Goal: Communication & Community: Participate in discussion

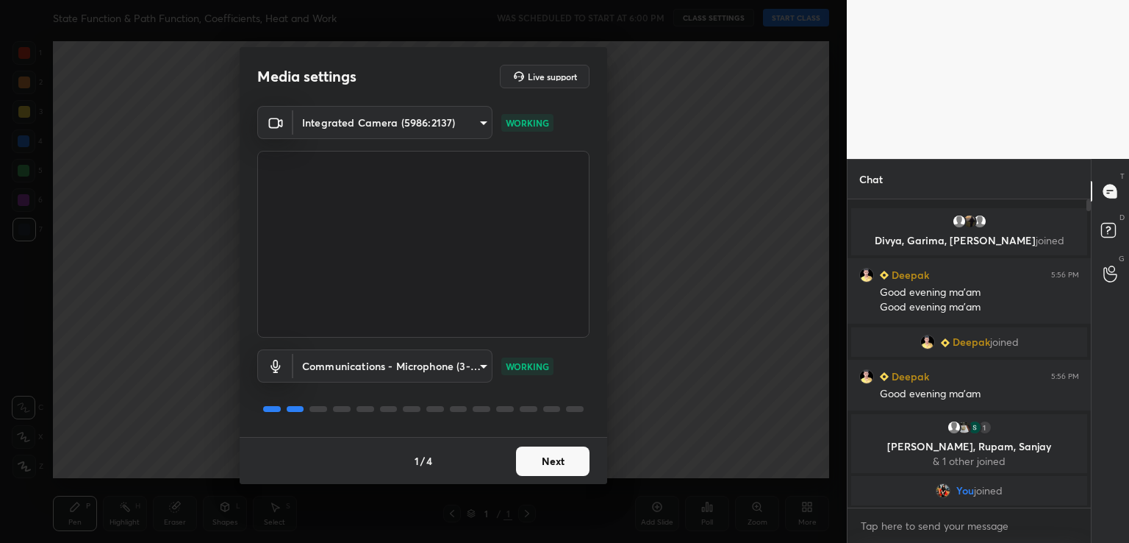
click at [526, 469] on button "Next" at bounding box center [553, 460] width 74 height 29
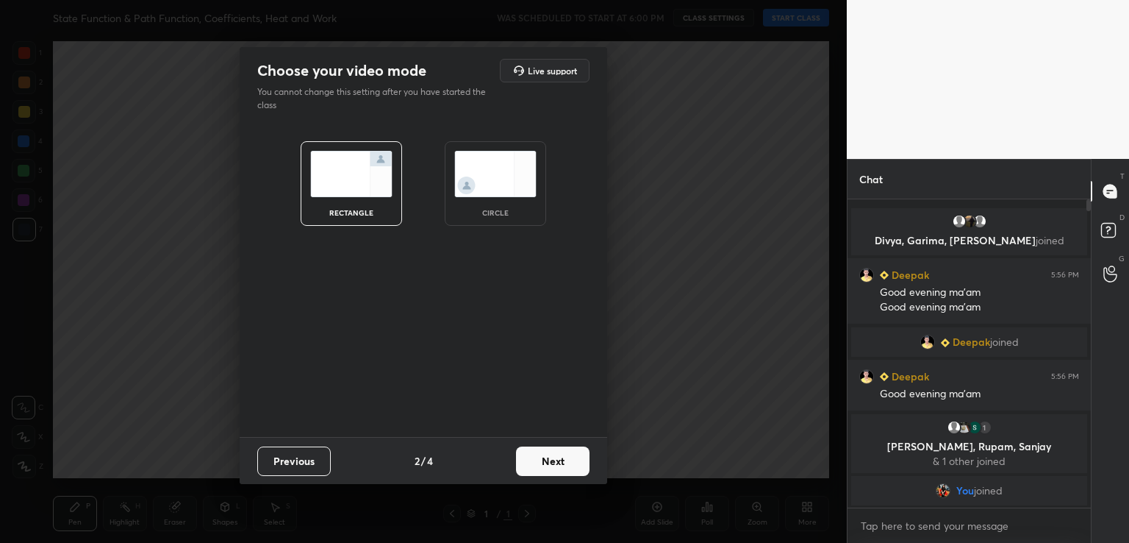
click at [550, 463] on button "Next" at bounding box center [553, 460] width 74 height 29
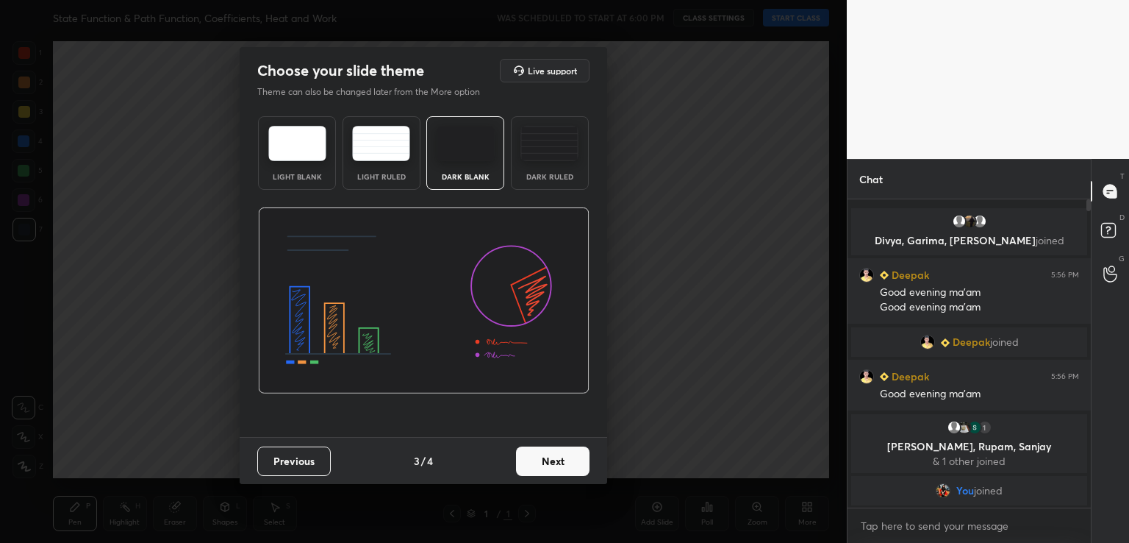
click at [557, 458] on button "Next" at bounding box center [553, 460] width 74 height 29
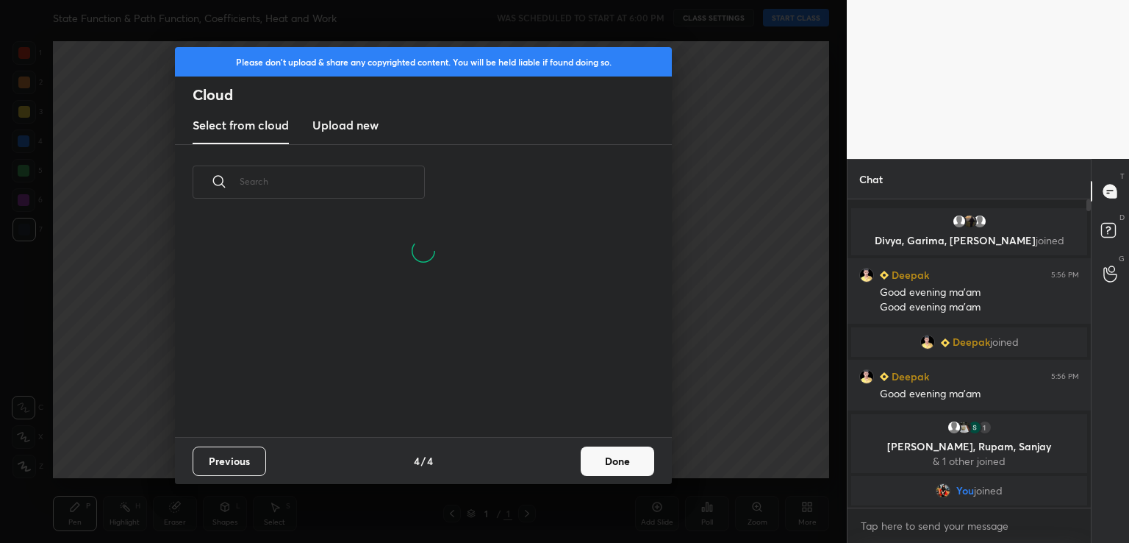
click at [615, 465] on button "Done" at bounding box center [618, 460] width 74 height 29
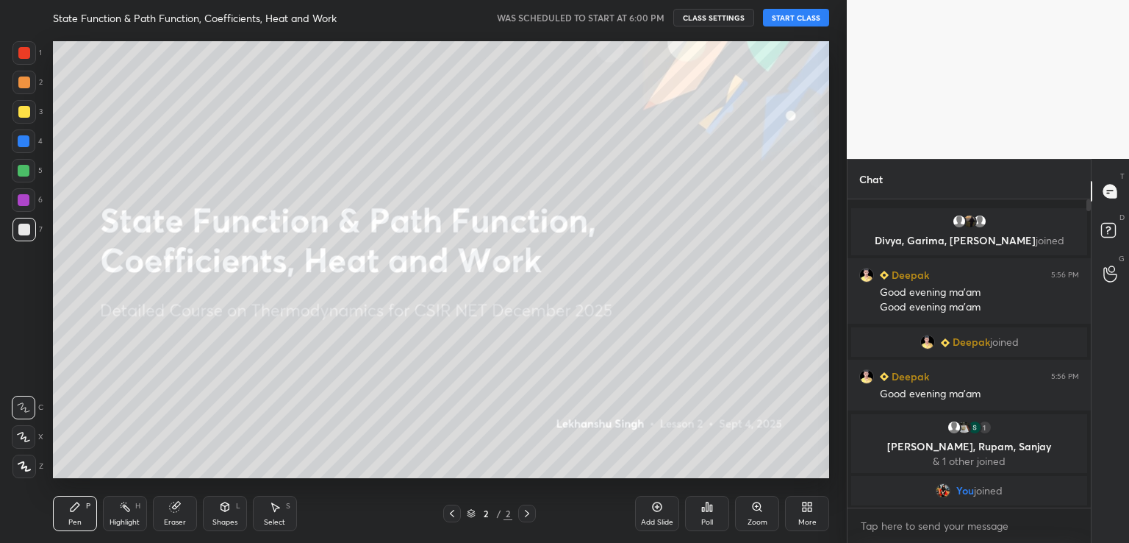
click at [784, 13] on button "START CLASS" at bounding box center [796, 18] width 66 height 18
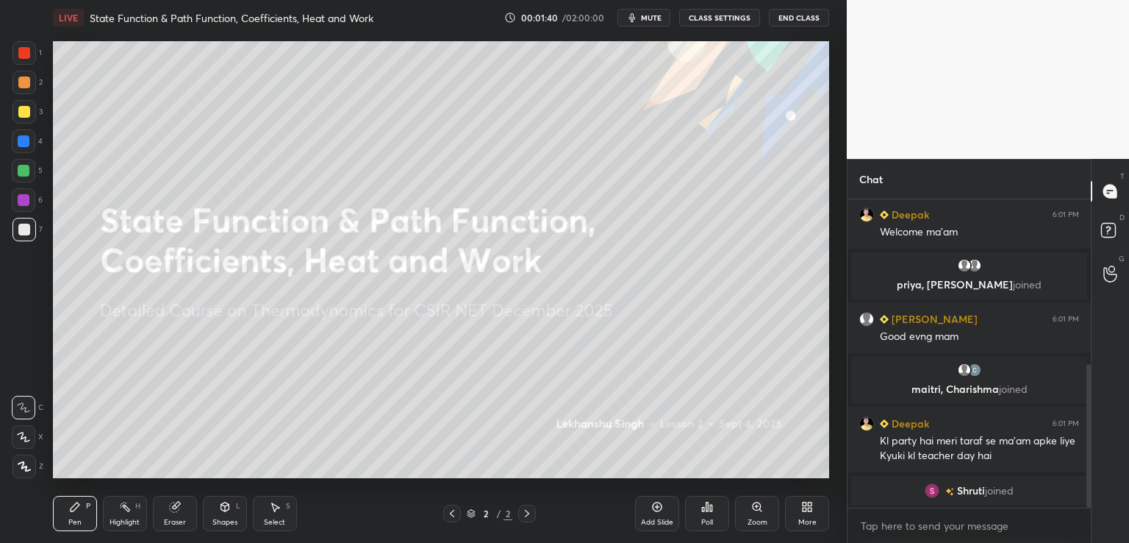
scroll to position [407, 0]
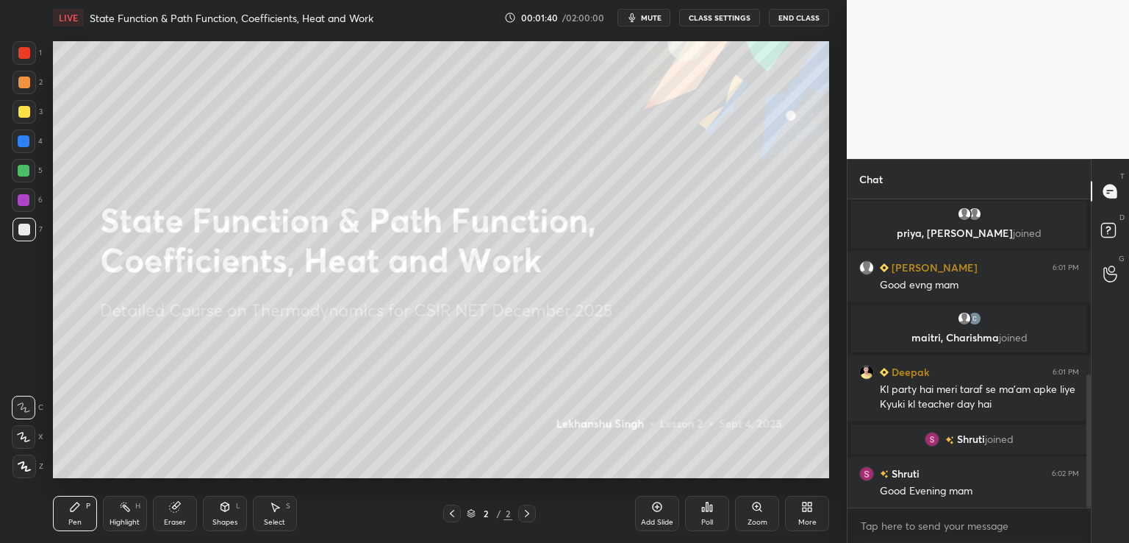
click at [712, 509] on icon at bounding box center [707, 507] width 12 height 12
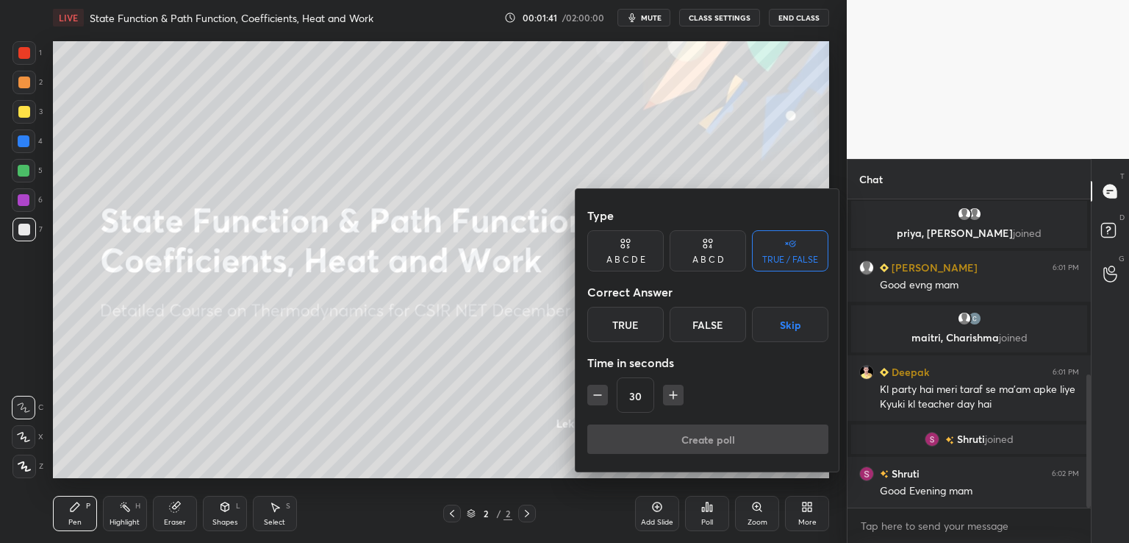
scroll to position [443, 0]
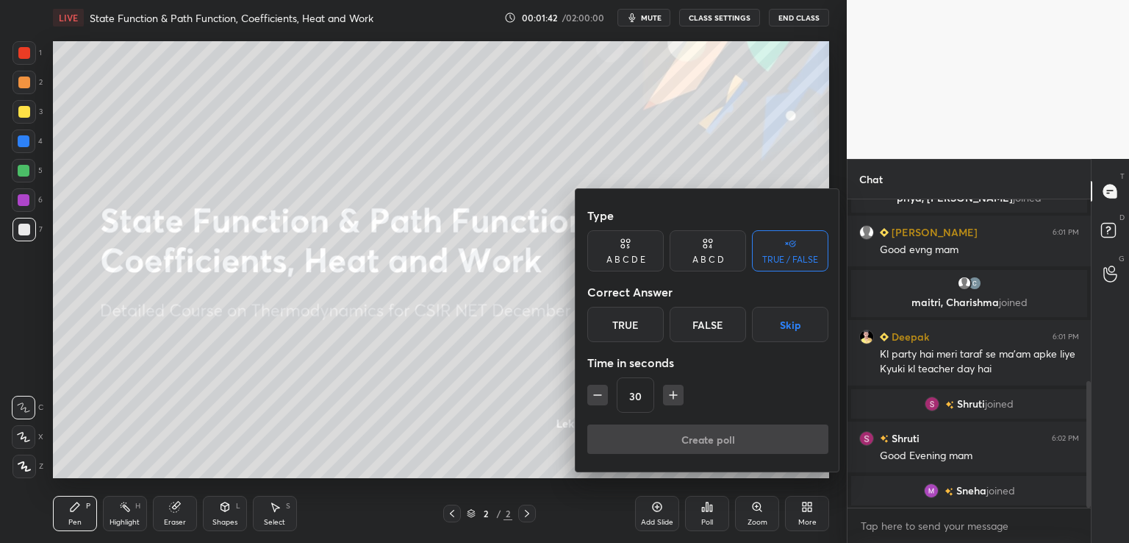
click at [618, 324] on div "True" at bounding box center [625, 324] width 76 height 35
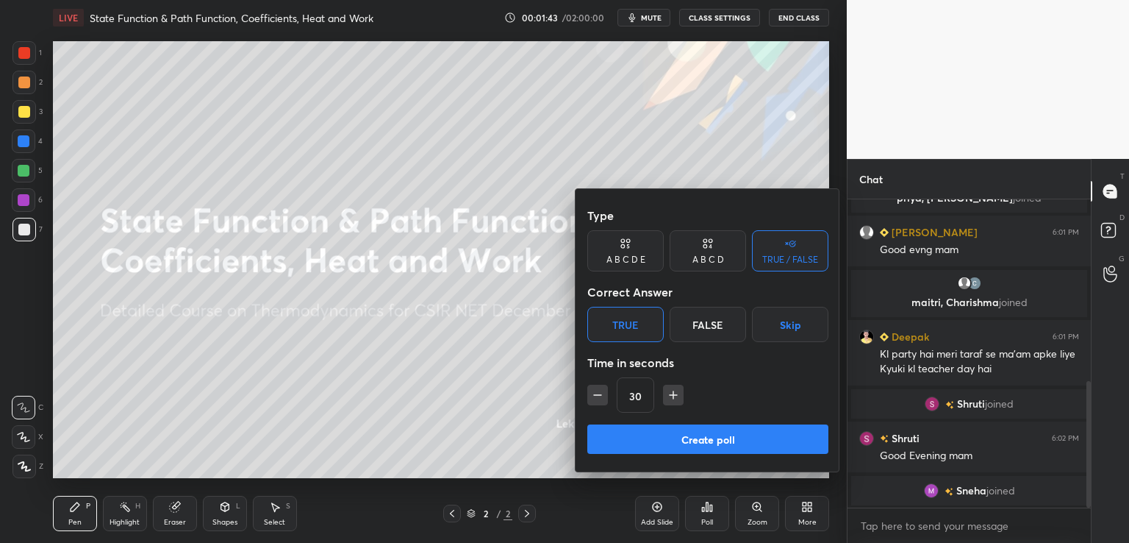
click at [682, 426] on button "Create poll" at bounding box center [707, 438] width 241 height 29
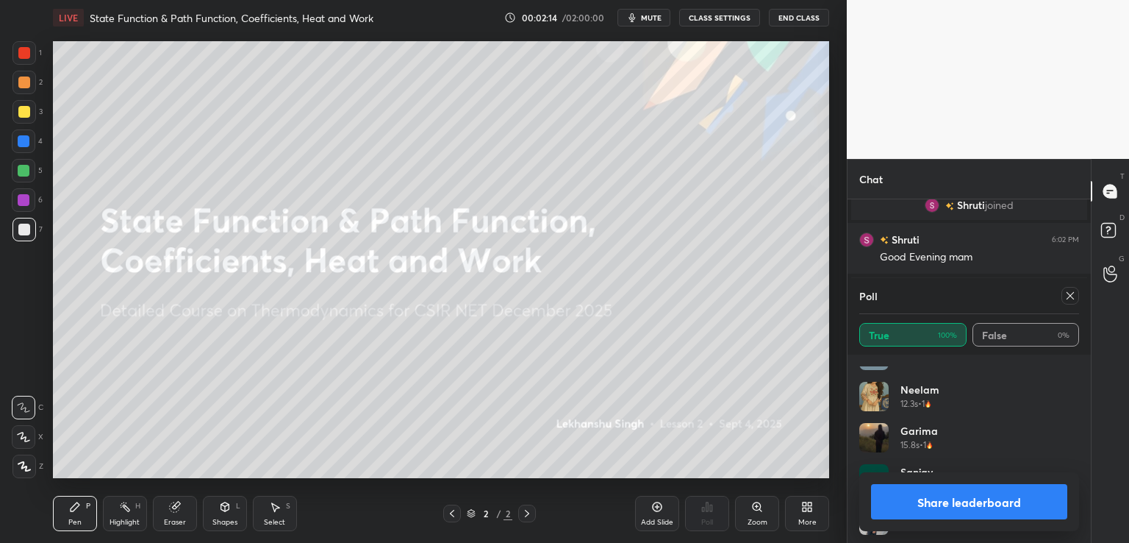
scroll to position [441, 0]
click at [1070, 292] on icon at bounding box center [1071, 296] width 12 height 12
type textarea "x"
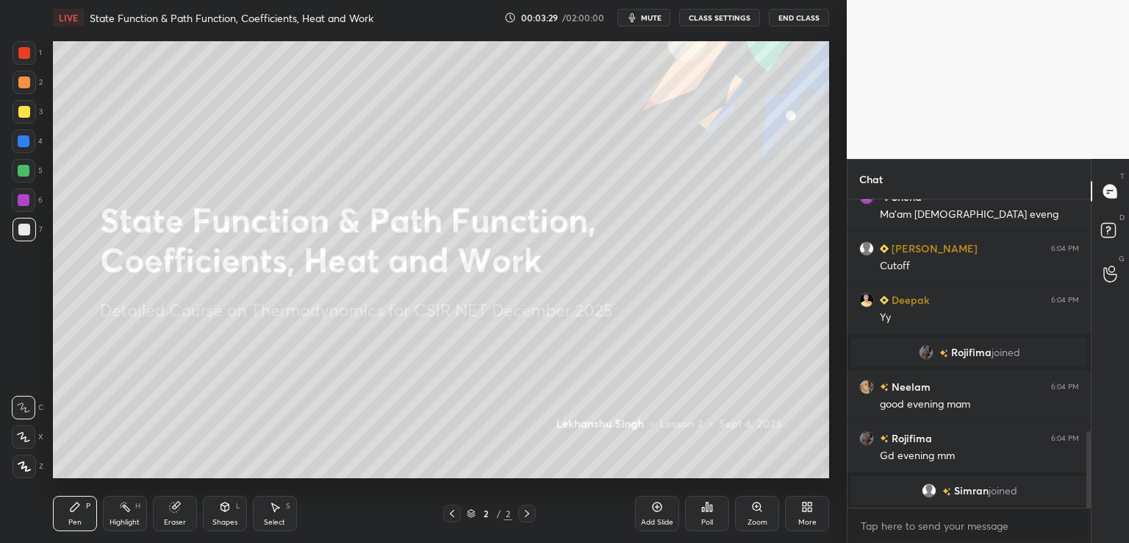
scroll to position [975, 0]
click at [799, 511] on div "More" at bounding box center [807, 513] width 44 height 35
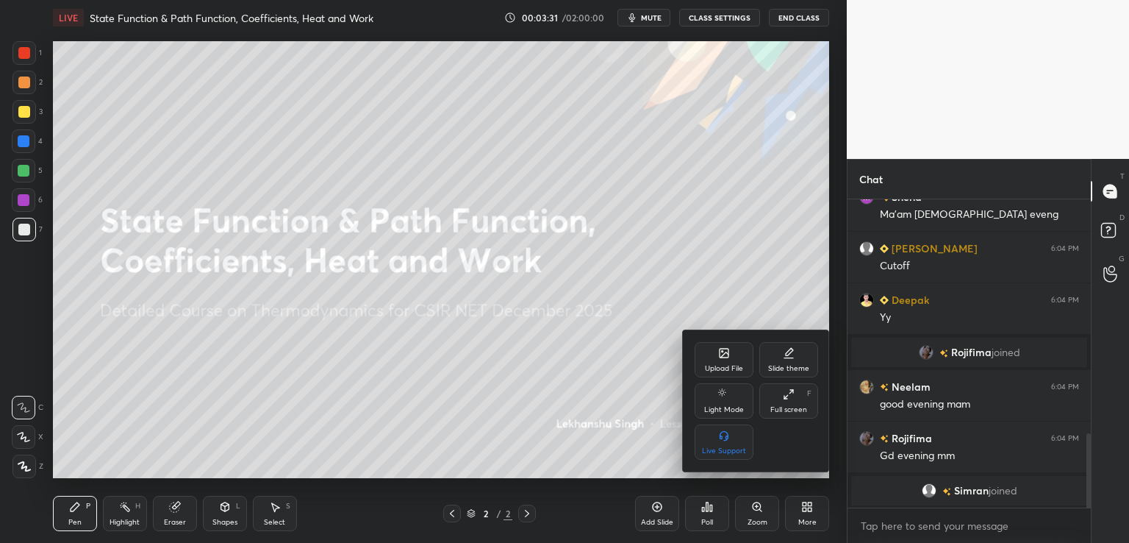
click at [700, 355] on div "Upload File" at bounding box center [724, 359] width 59 height 35
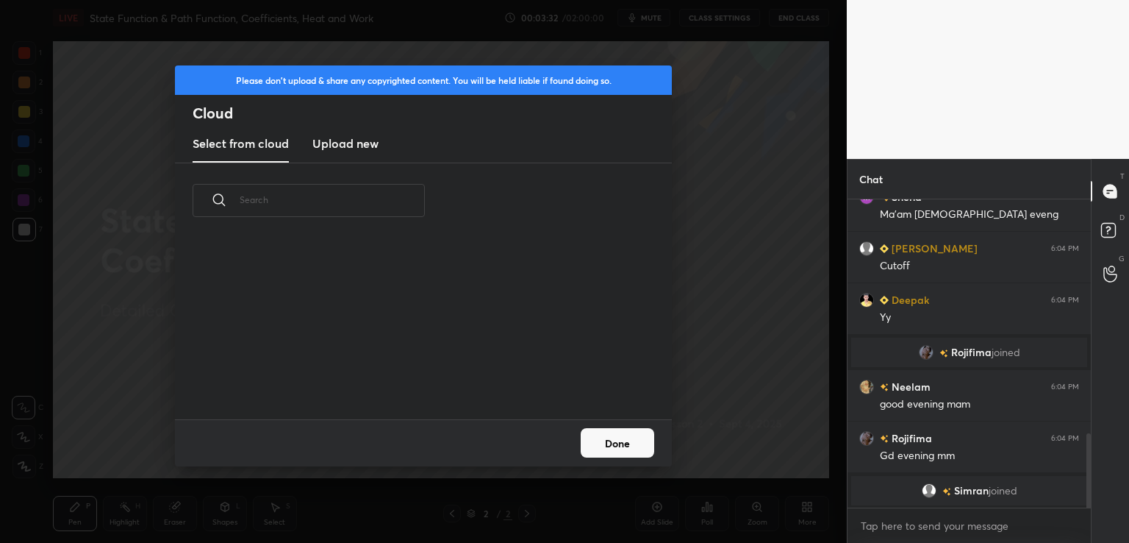
scroll to position [181, 472]
click at [326, 146] on h3 "Upload new" at bounding box center [345, 144] width 66 height 18
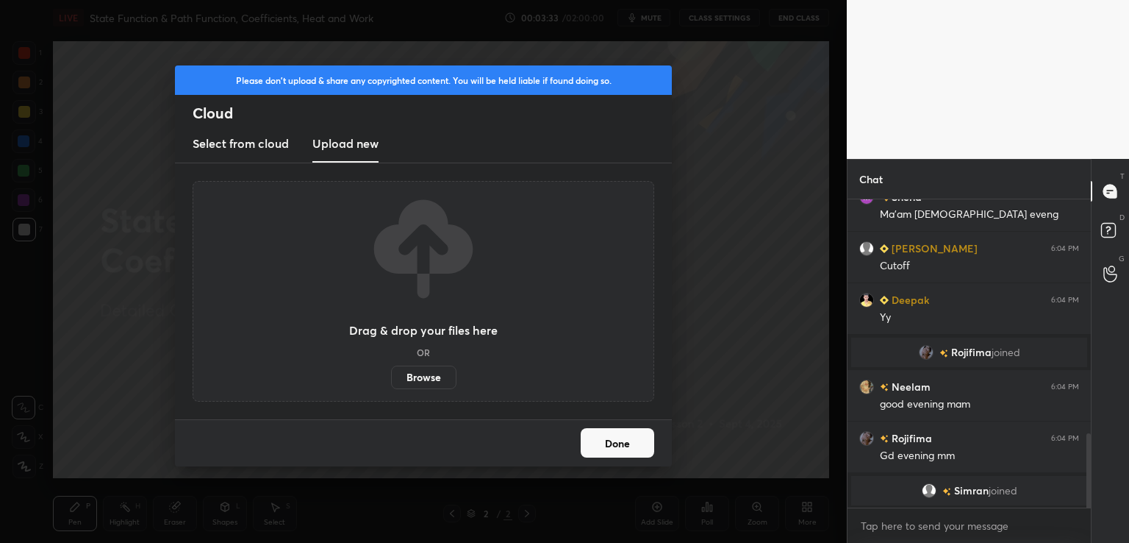
click at [419, 376] on label "Browse" at bounding box center [423, 377] width 65 height 24
click at [391, 376] on input "Browse" at bounding box center [391, 377] width 0 height 24
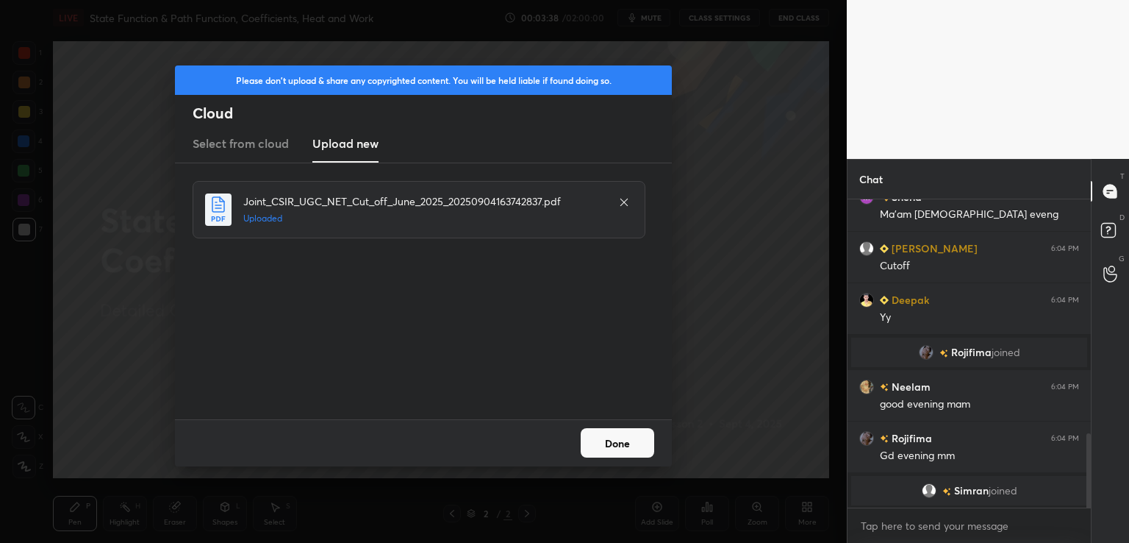
click at [656, 461] on div "Done" at bounding box center [423, 442] width 497 height 47
click at [630, 440] on button "Done" at bounding box center [618, 442] width 74 height 29
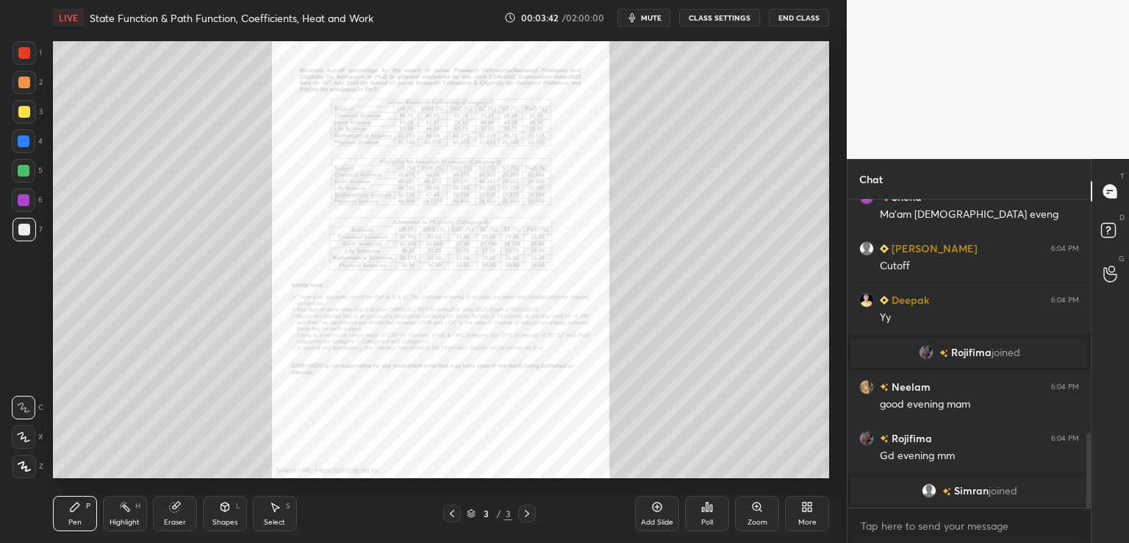
click at [756, 511] on icon at bounding box center [757, 507] width 12 height 12
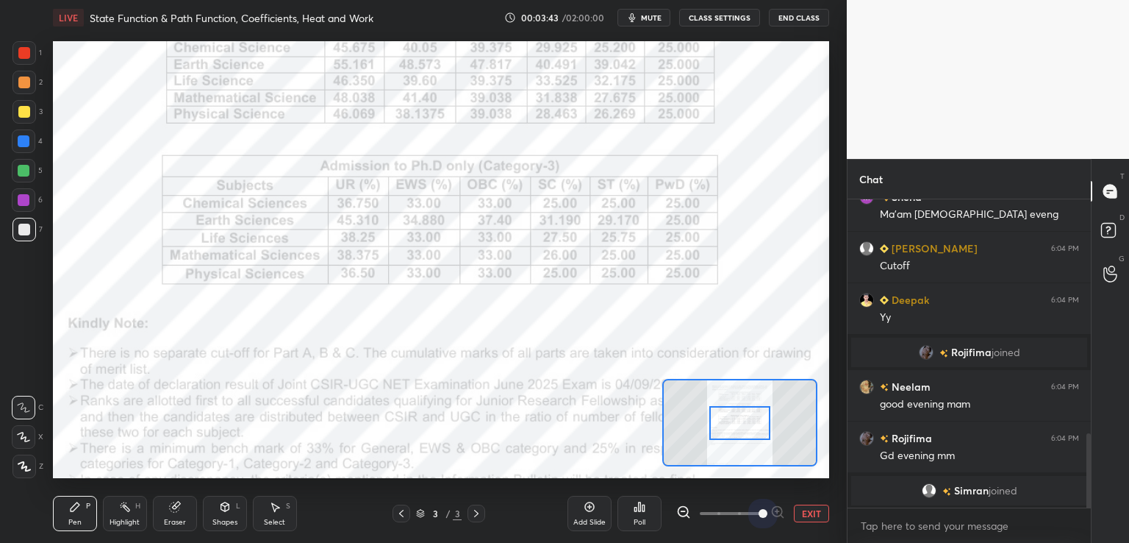
click at [756, 511] on span at bounding box center [731, 513] width 62 height 22
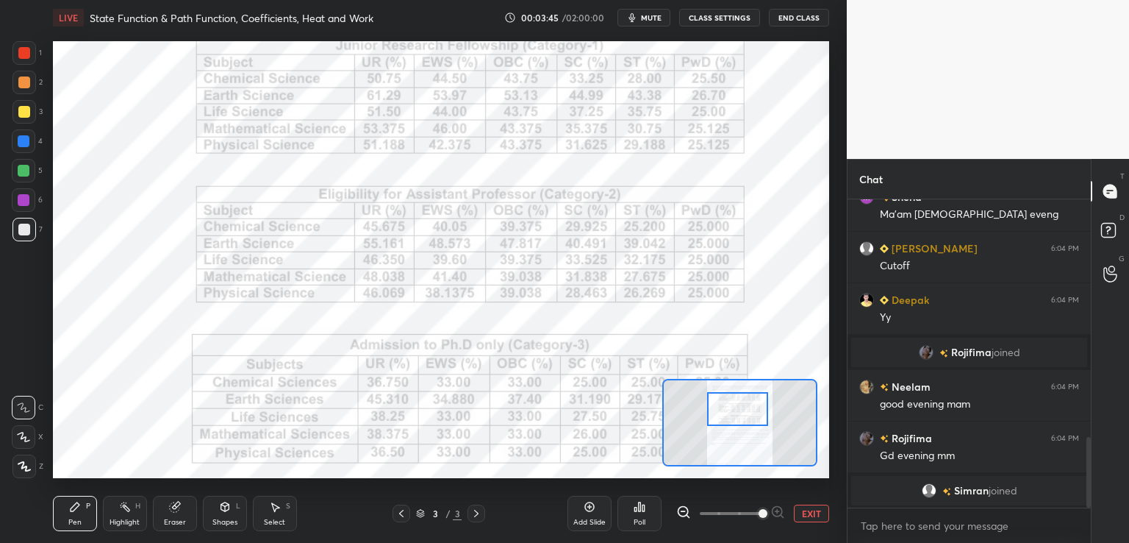
scroll to position [1040, 0]
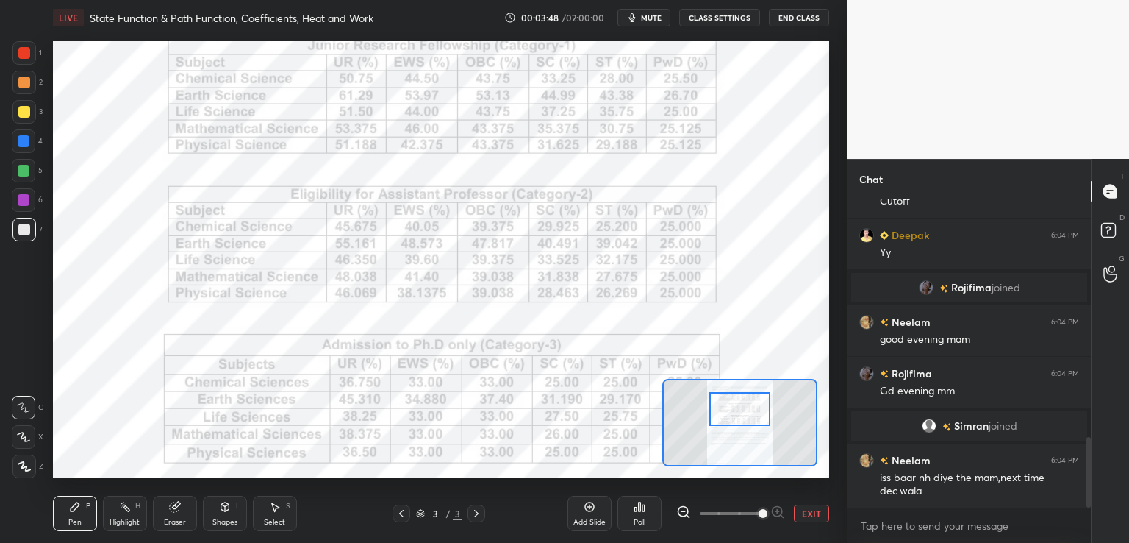
drag, startPoint x: 756, startPoint y: 421, endPoint x: 756, endPoint y: 407, distance: 14.0
click at [756, 407] on div at bounding box center [739, 409] width 61 height 34
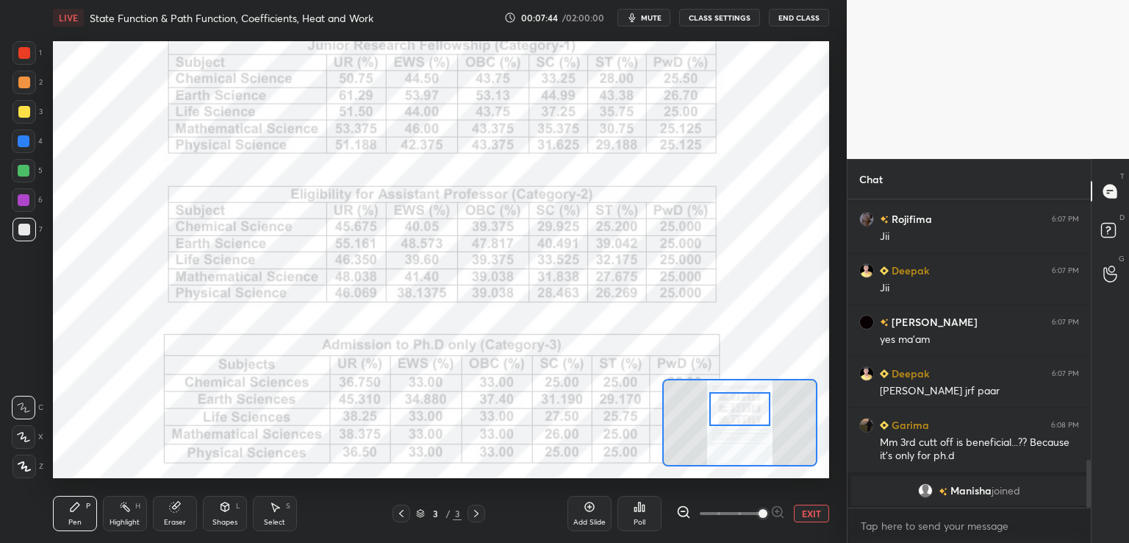
scroll to position [1687, 0]
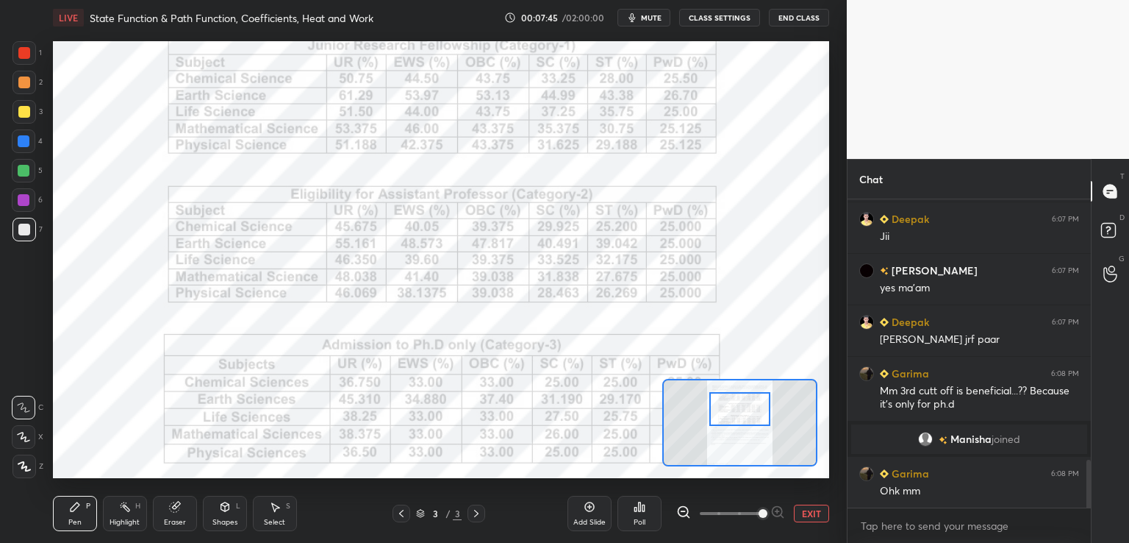
click at [659, 15] on span "mute" at bounding box center [651, 17] width 21 height 10
click at [793, 13] on button "End Class" at bounding box center [799, 18] width 60 height 18
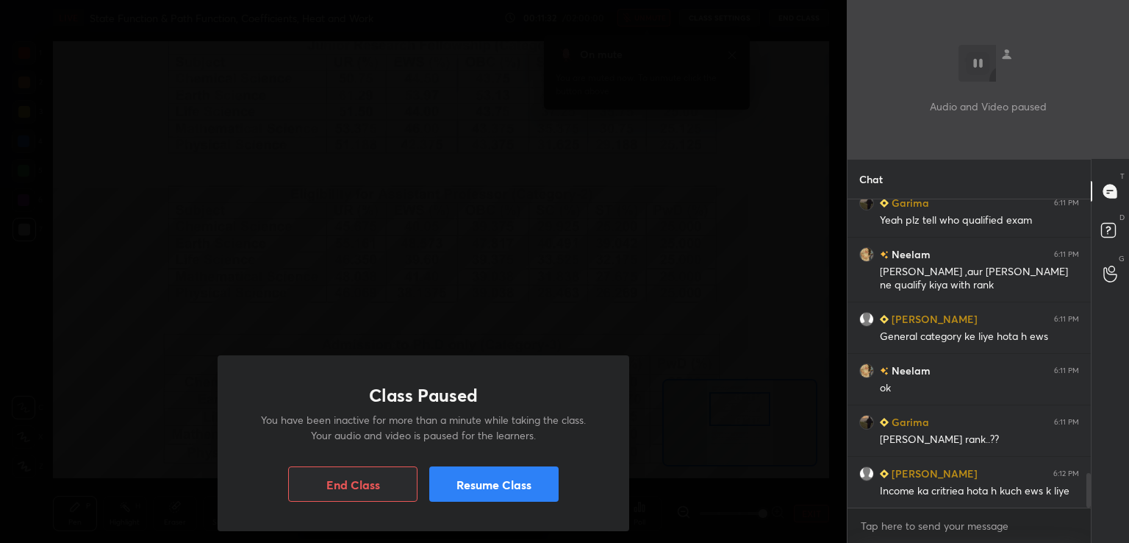
scroll to position [2484, 0]
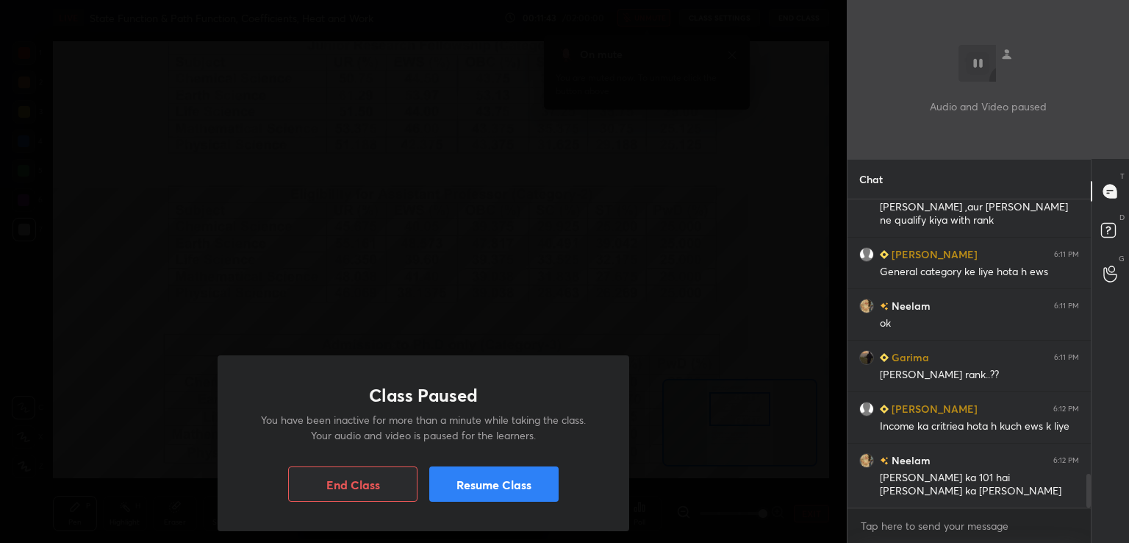
click at [504, 465] on div "Class Paused You have been inactive for more than a minute while taking the cla…" at bounding box center [424, 443] width 412 height 176
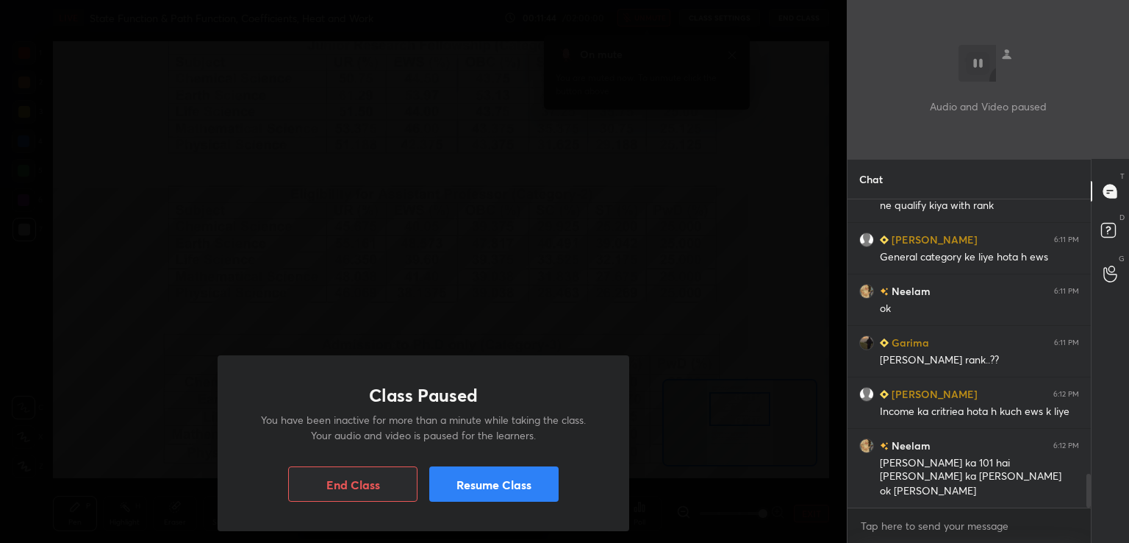
click at [506, 482] on button "Resume Class" at bounding box center [493, 483] width 129 height 35
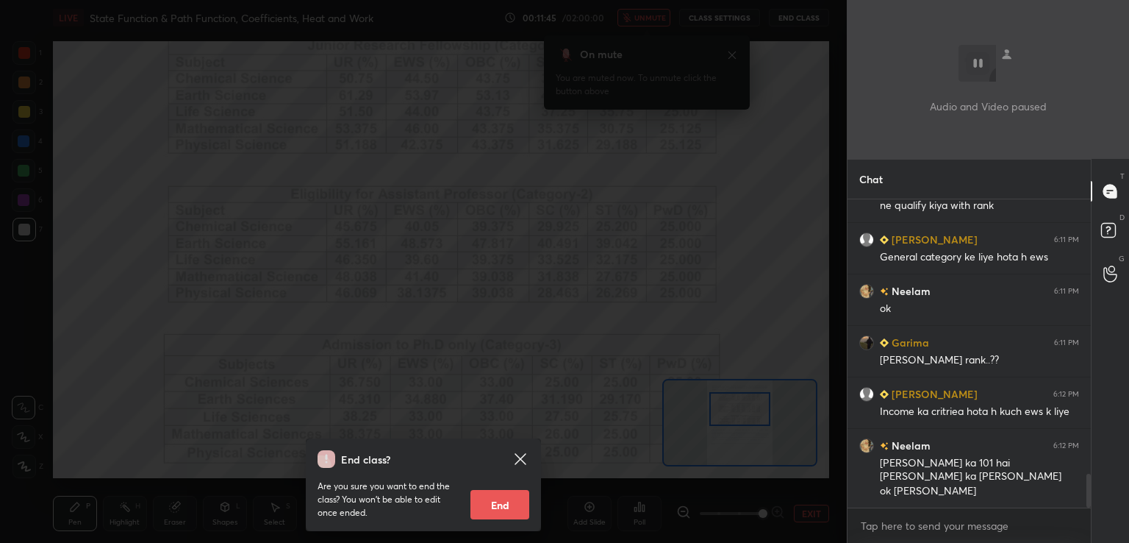
click at [523, 458] on icon at bounding box center [521, 459] width 18 height 18
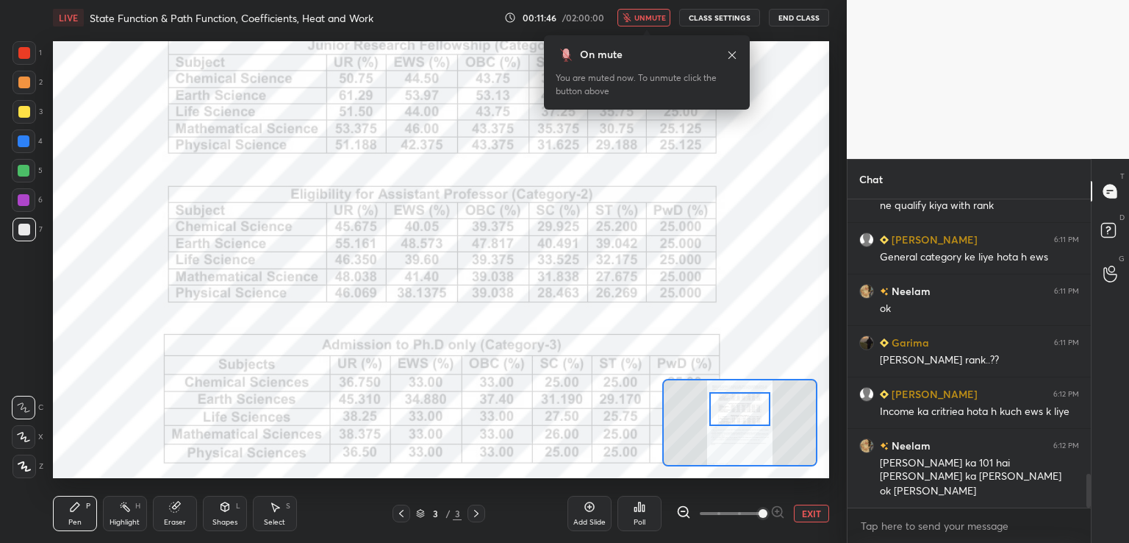
click at [732, 49] on icon at bounding box center [732, 55] width 12 height 12
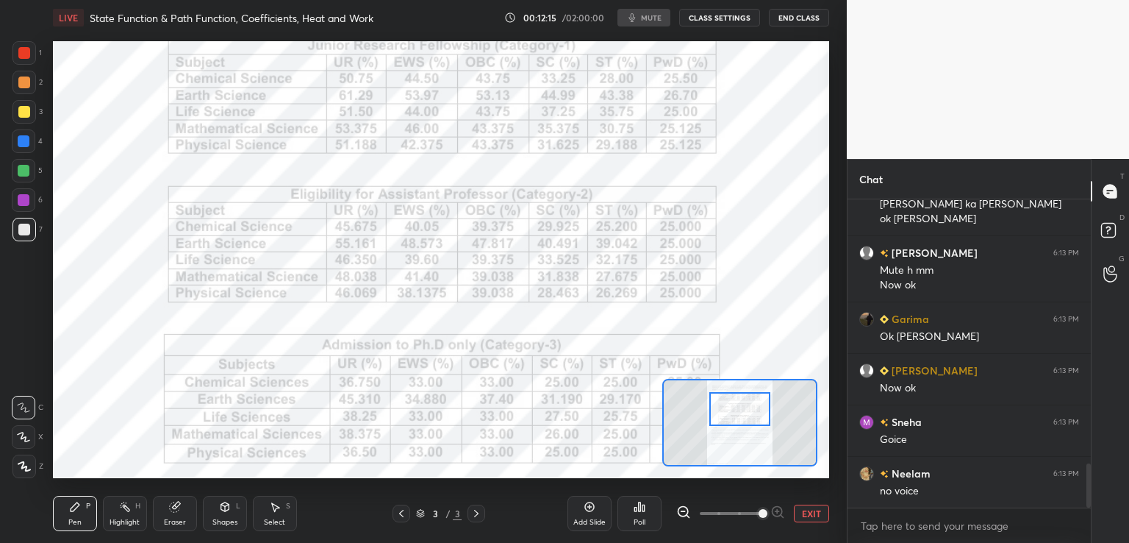
scroll to position [1913, 0]
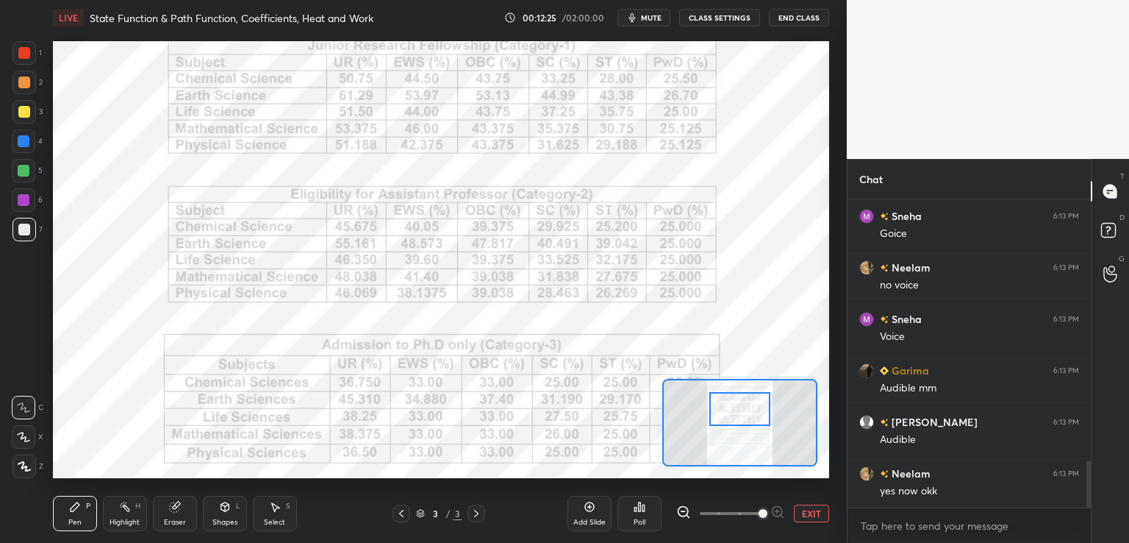
scroll to position [1766, 0]
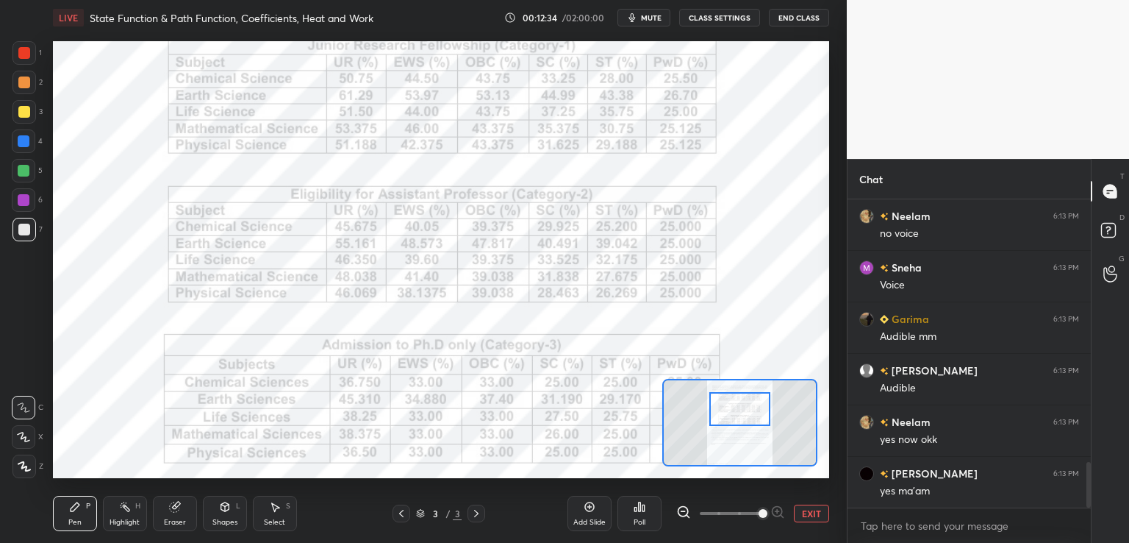
click at [22, 54] on div at bounding box center [24, 53] width 12 height 12
click at [22, 471] on icon at bounding box center [24, 466] width 13 height 10
click at [24, 407] on icon at bounding box center [23, 407] width 13 height 10
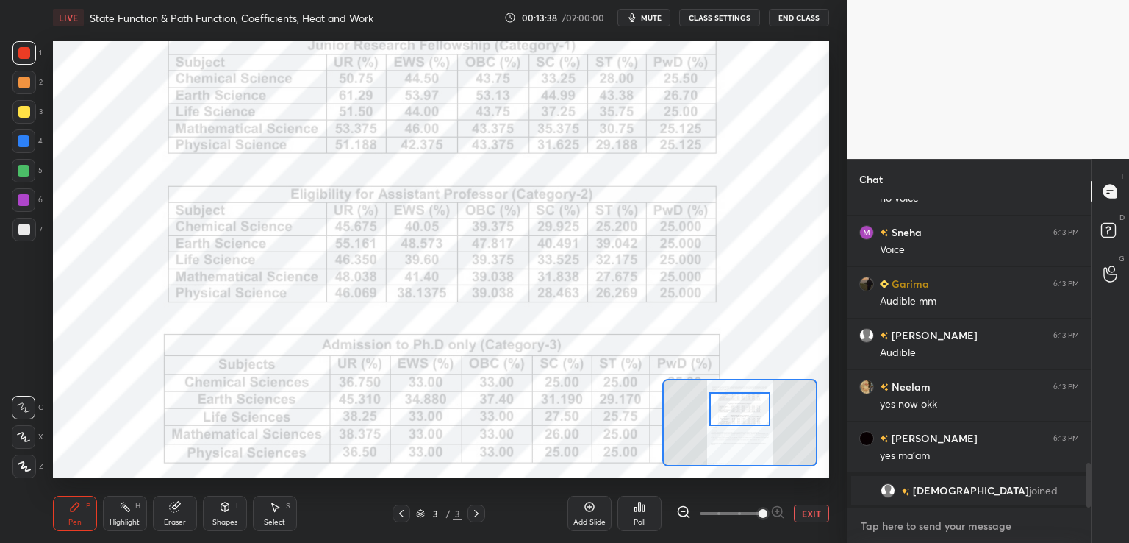
type textarea "x"
click at [935, 520] on textarea at bounding box center [969, 526] width 220 height 24
paste textarea "https://www.youtube.com/live/7eVlH-R7-4g?si=Ac5tgAcCgLNOTaWs"
type textarea "https://www.youtube.com/live/7eVlH-R7-4g?si=Ac5tgAcCgLNOTaWs"
type textarea "x"
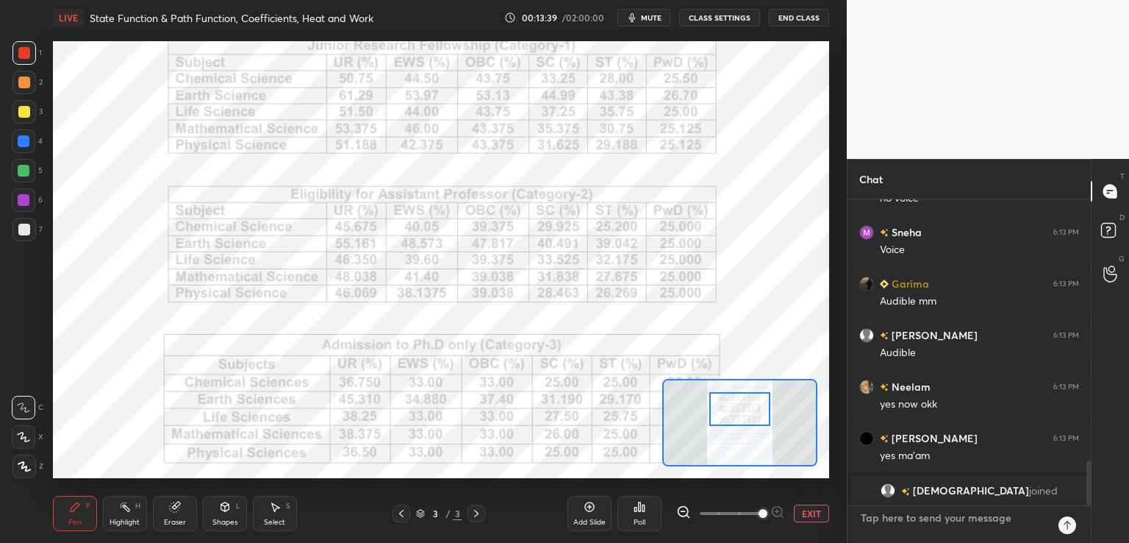
scroll to position [0, 0]
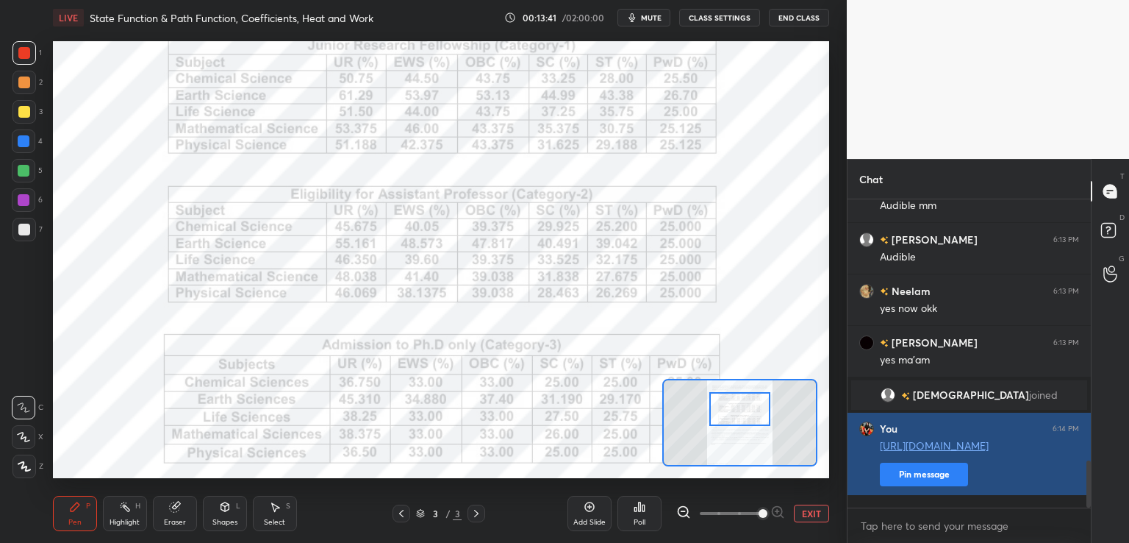
click at [922, 486] on button "Pin message" at bounding box center [924, 474] width 88 height 24
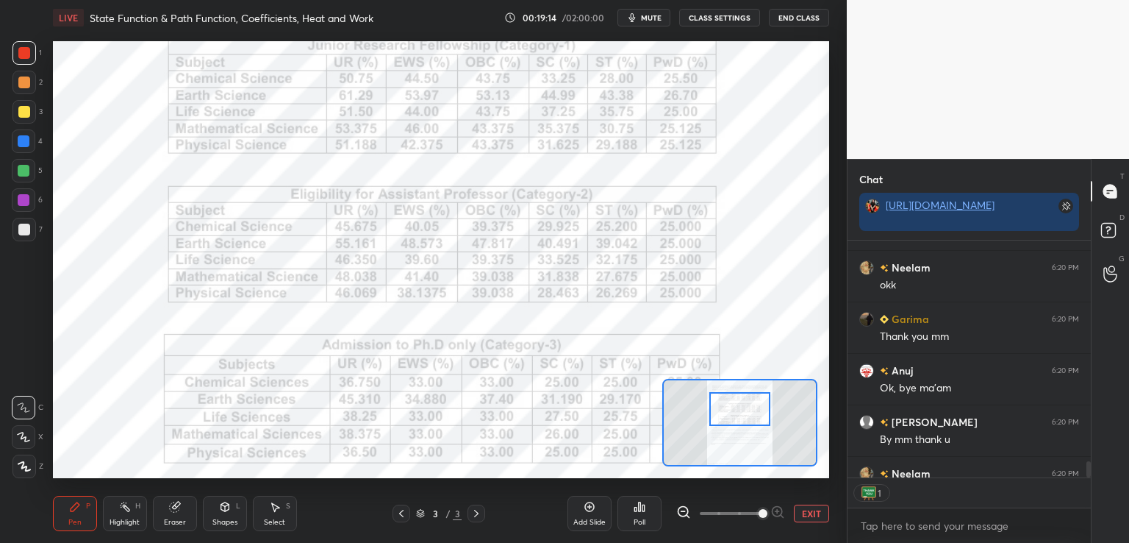
scroll to position [5, 4]
click at [798, 13] on button "End Class" at bounding box center [799, 18] width 60 height 18
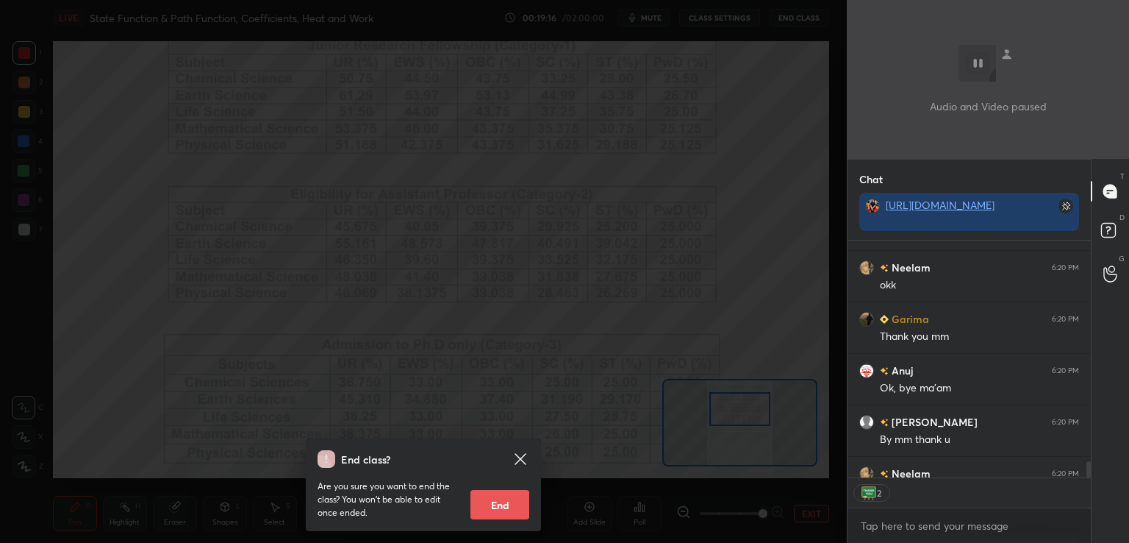
click at [507, 504] on button "End" at bounding box center [500, 504] width 59 height 29
type textarea "x"
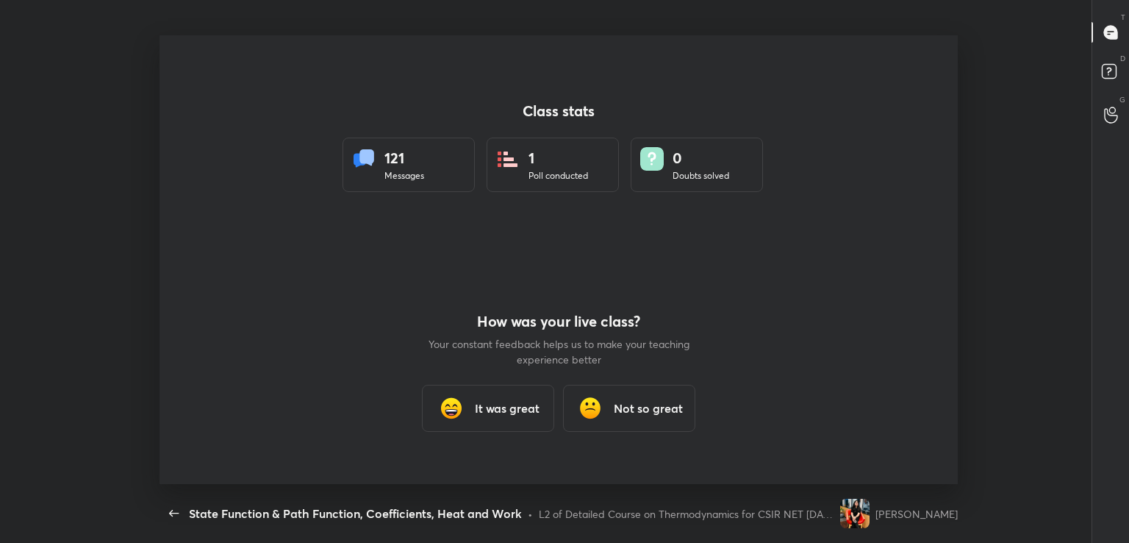
scroll to position [73072, 72419]
